Goal: Task Accomplishment & Management: Manage account settings

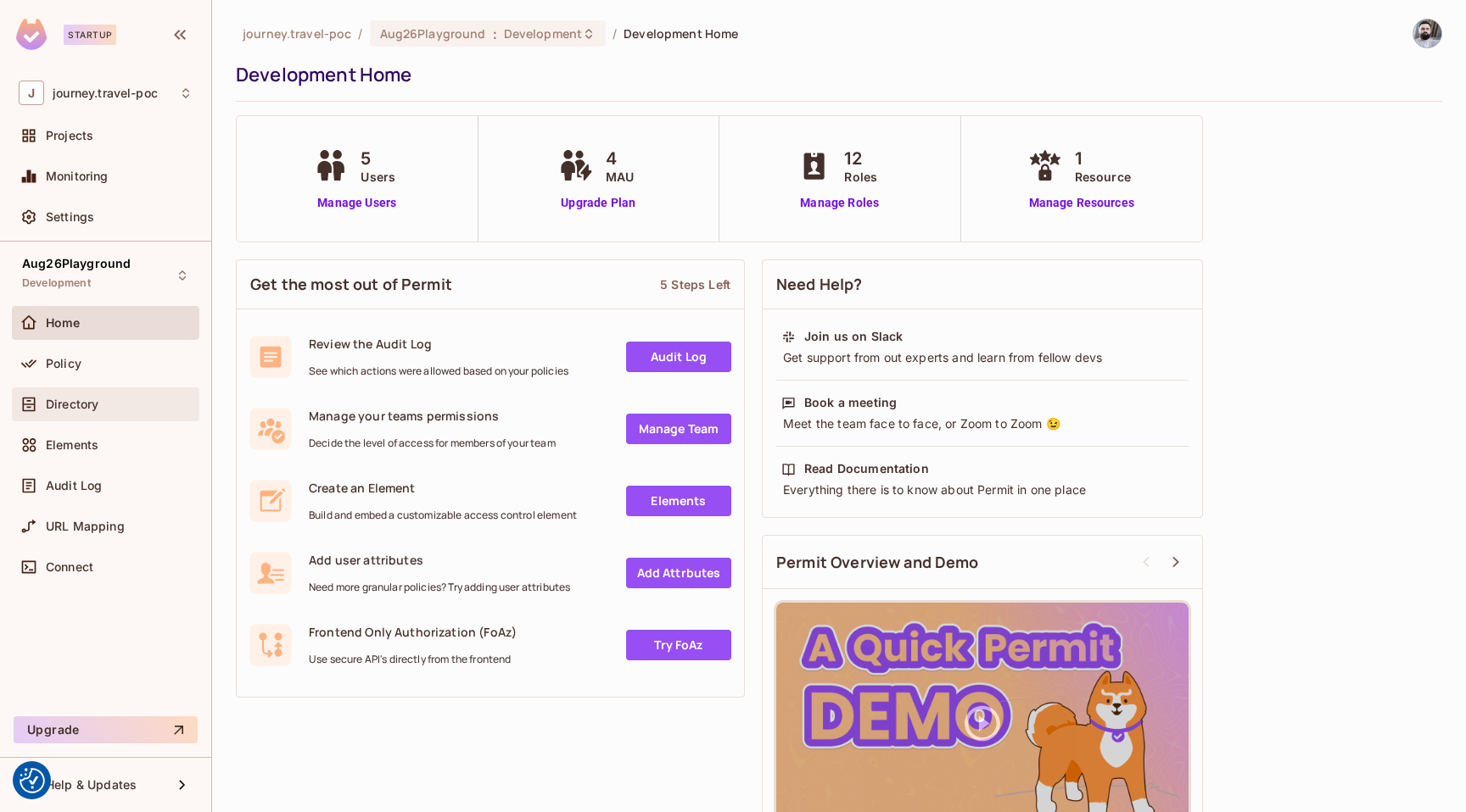
click at [87, 394] on div "Directory" at bounding box center [105, 404] width 174 height 20
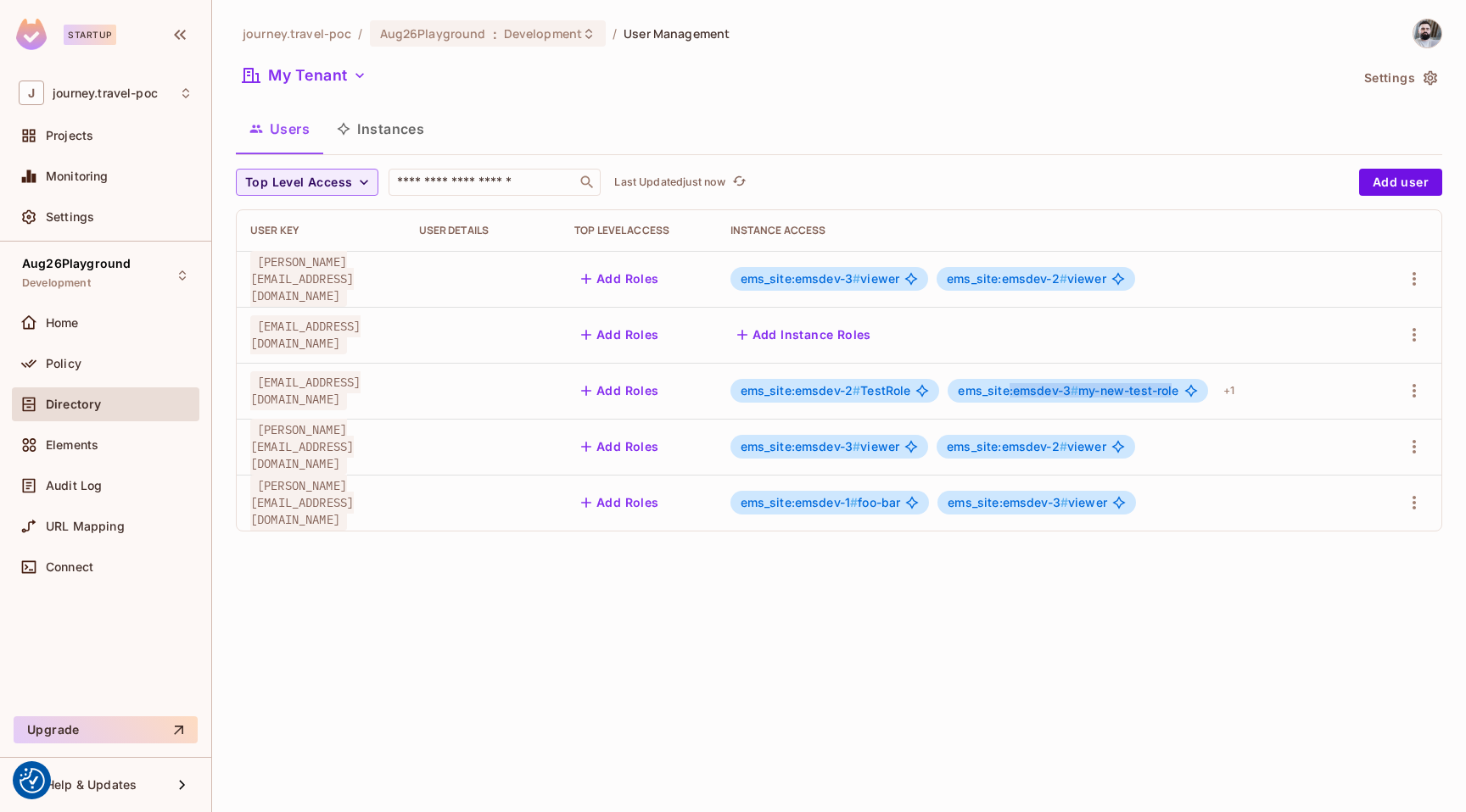
drag, startPoint x: 1177, startPoint y: 393, endPoint x: 1007, endPoint y: 396, distance: 170.0
click at [1007, 396] on span "ems_site:emsdev-3 # my-new-test-role" at bounding box center [1067, 391] width 221 height 14
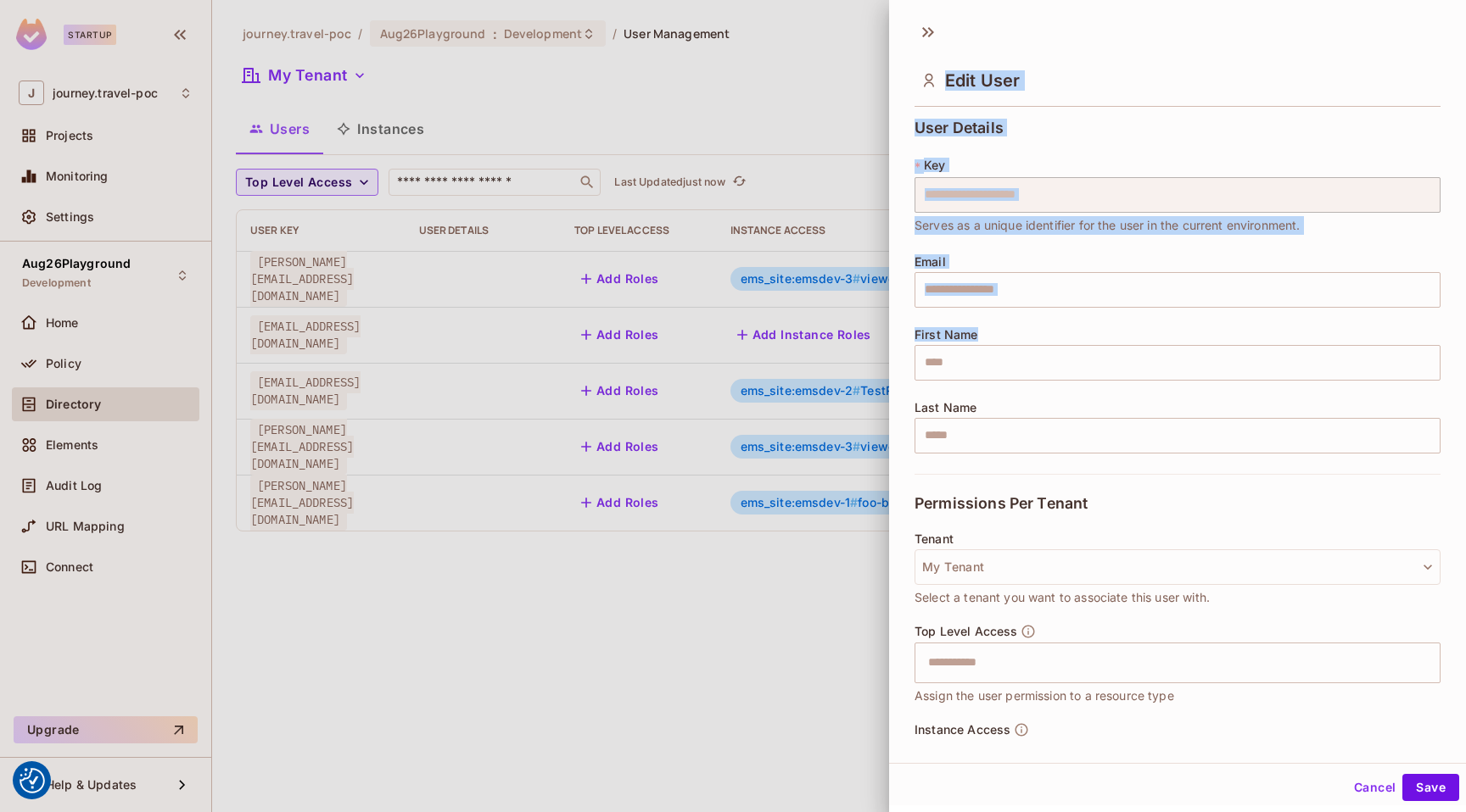
drag, startPoint x: 844, startPoint y: 389, endPoint x: 832, endPoint y: 389, distance: 12.0
click at [832, 389] on div "**********" at bounding box center [733, 406] width 1466 height 812
drag, startPoint x: 922, startPoint y: 30, endPoint x: 917, endPoint y: 41, distance: 12.1
click at [922, 30] on icon at bounding box center [928, 32] width 27 height 27
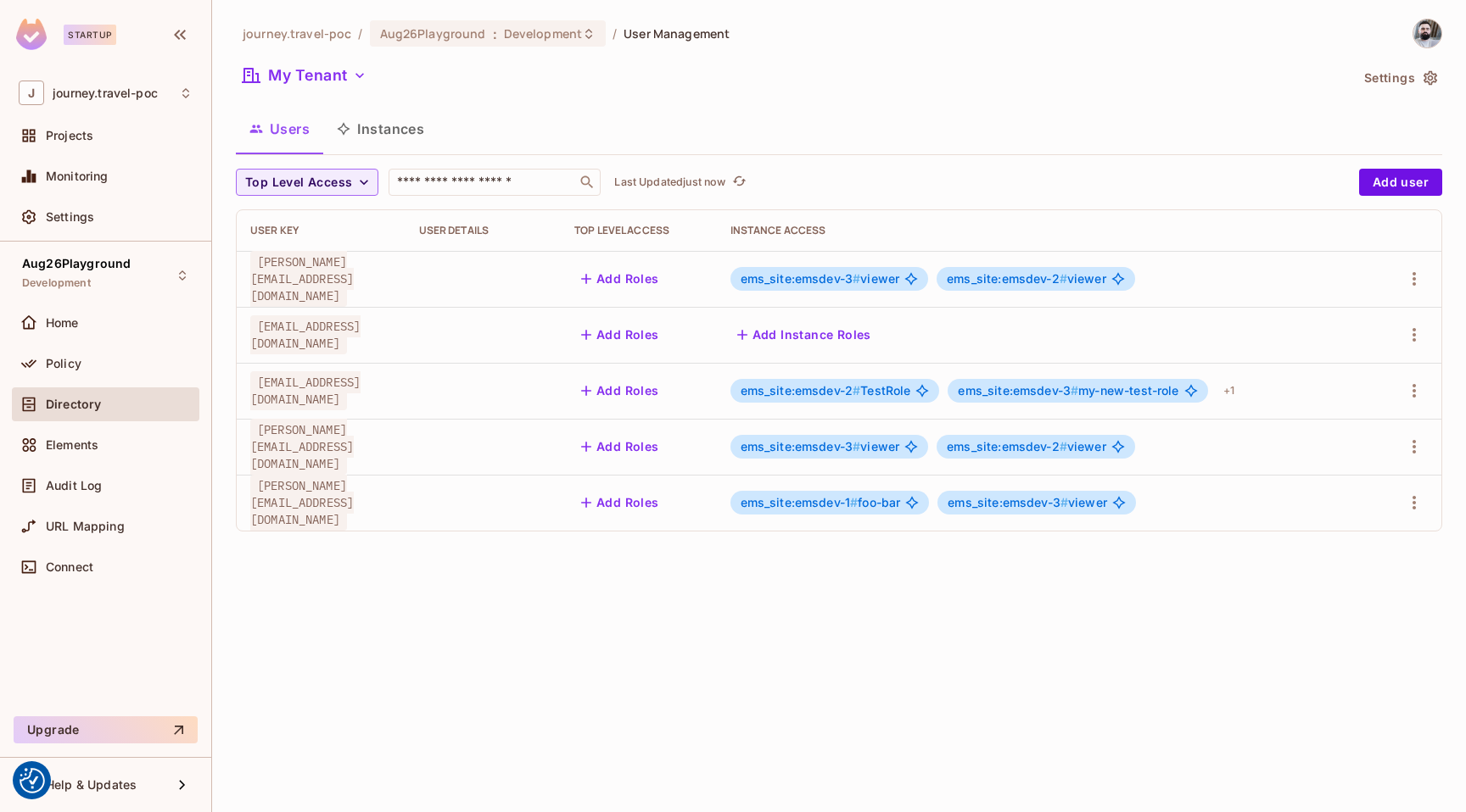
click at [638, 562] on div "journey.travel-poc / Aug26Playground : Development / User Management My Tenant …" at bounding box center [839, 406] width 1254 height 812
click at [1388, 169] on button "Add user" at bounding box center [1400, 183] width 83 height 27
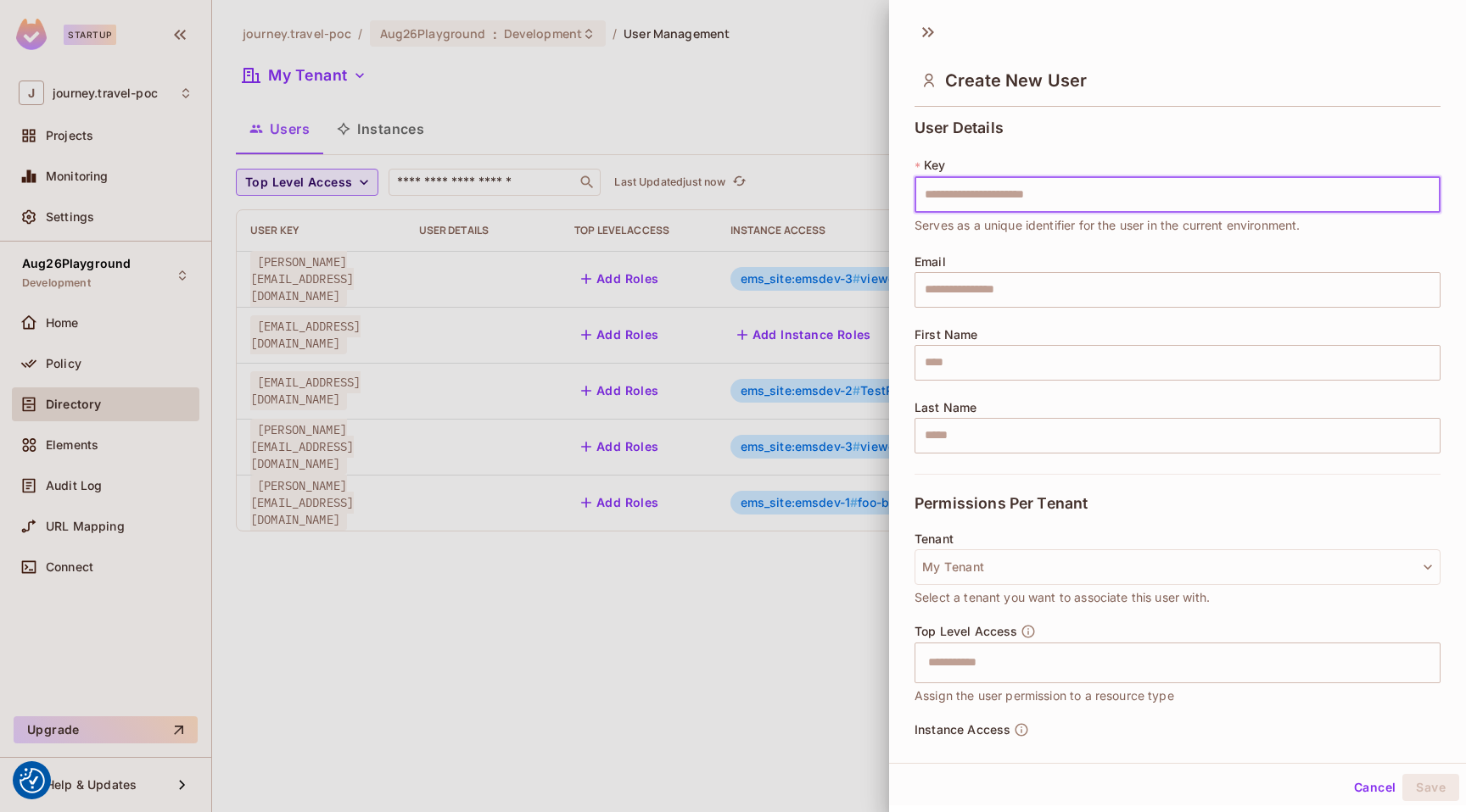
click at [1085, 199] on input "text" at bounding box center [1177, 194] width 526 height 36
click at [931, 39] on icon at bounding box center [928, 32] width 27 height 27
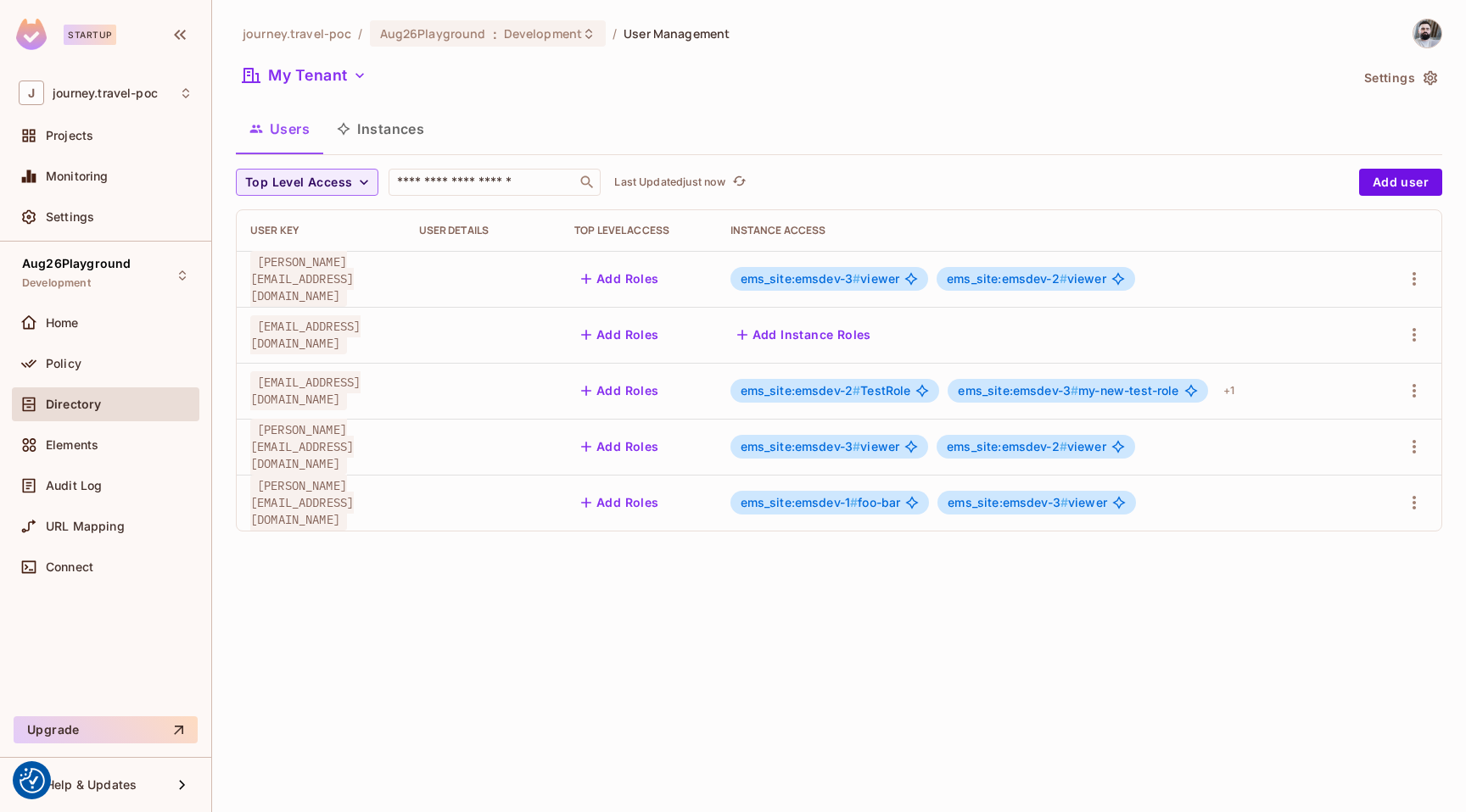
click at [306, 392] on span "[EMAIL_ADDRESS][DOMAIN_NAME]" at bounding box center [304, 391] width 110 height 39
click at [1412, 386] on icon "button" at bounding box center [1413, 391] width 20 height 20
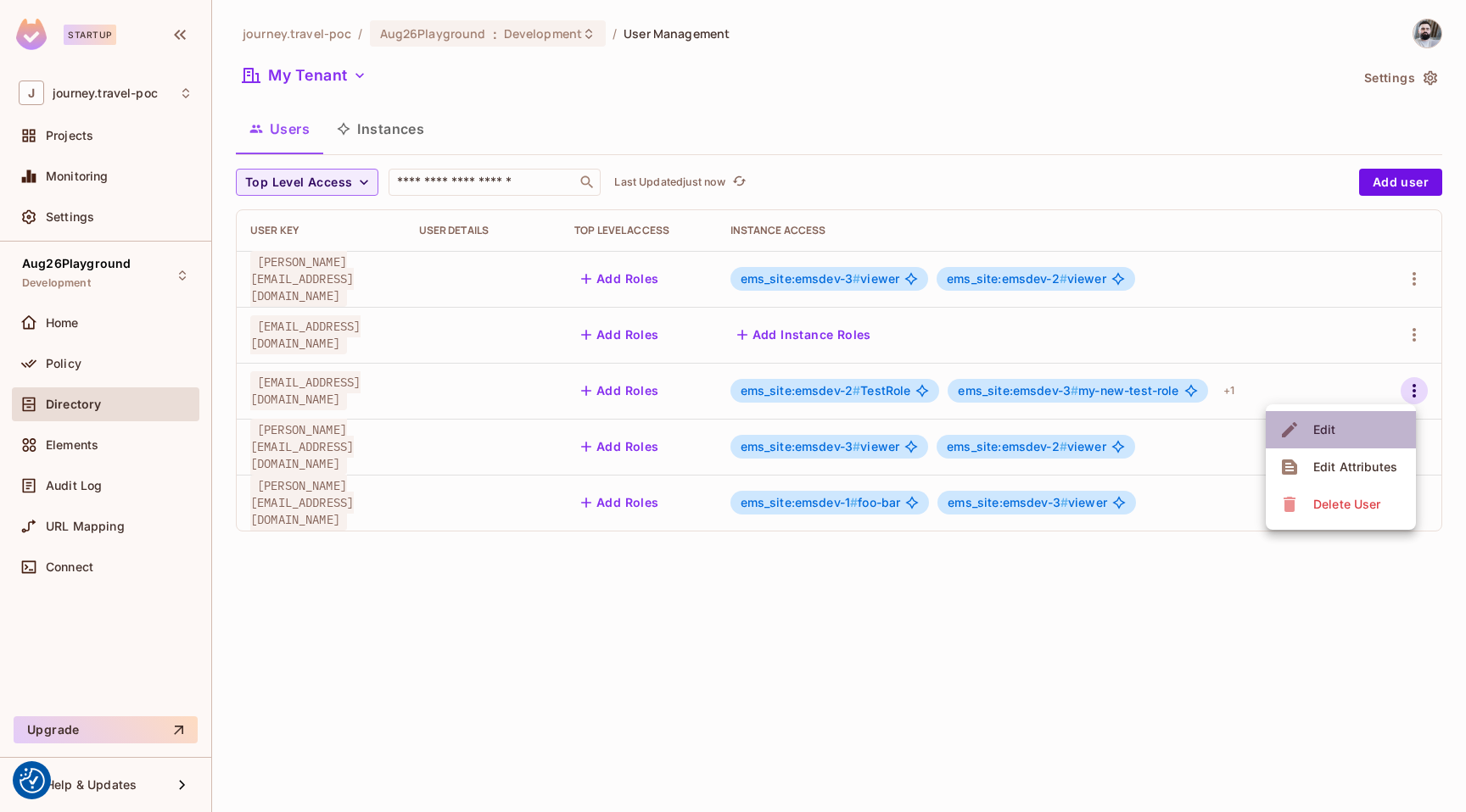
click at [1341, 425] on li "Edit" at bounding box center [1341, 430] width 150 height 37
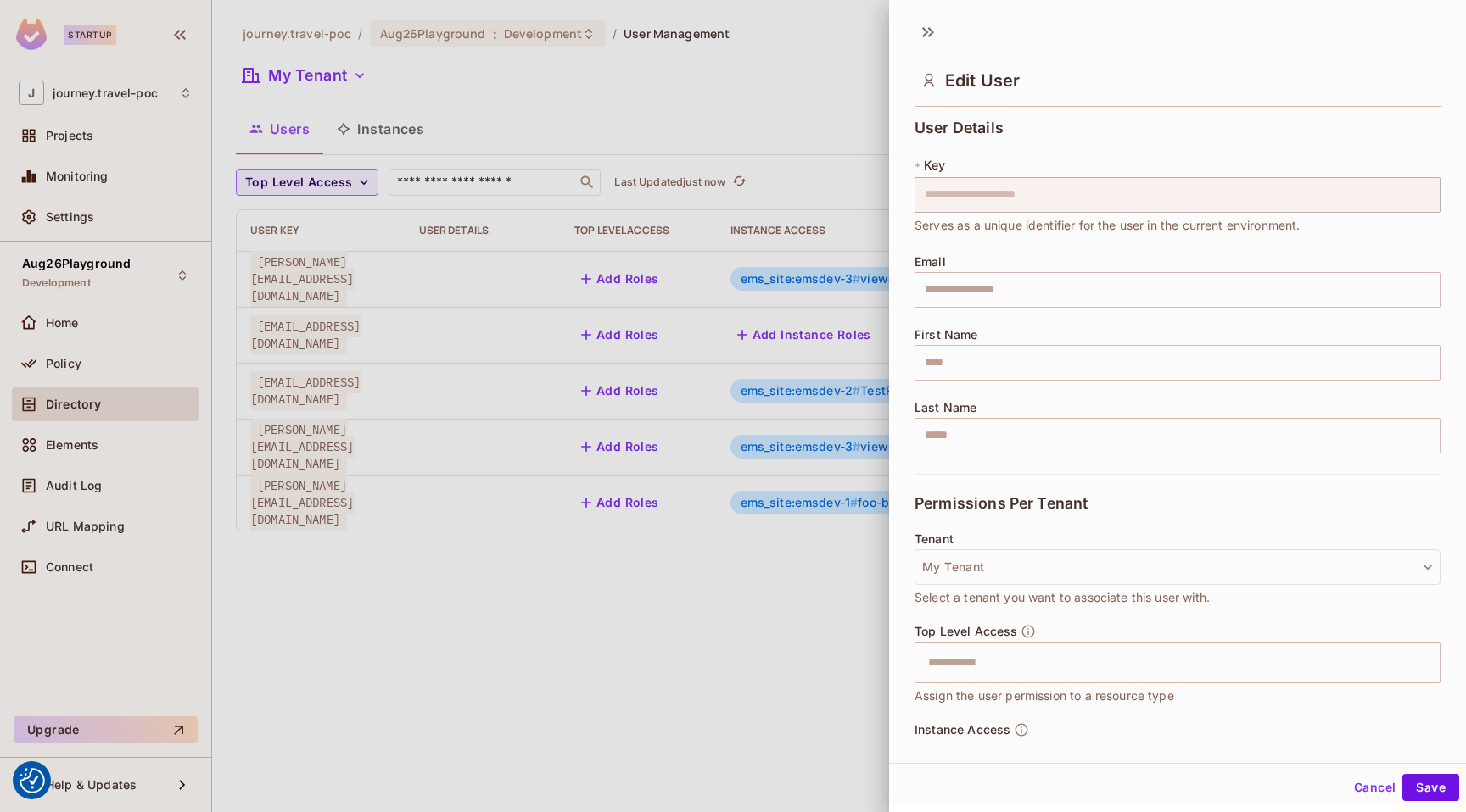
click at [532, 605] on div at bounding box center [733, 406] width 1466 height 812
